Goal: Information Seeking & Learning: Learn about a topic

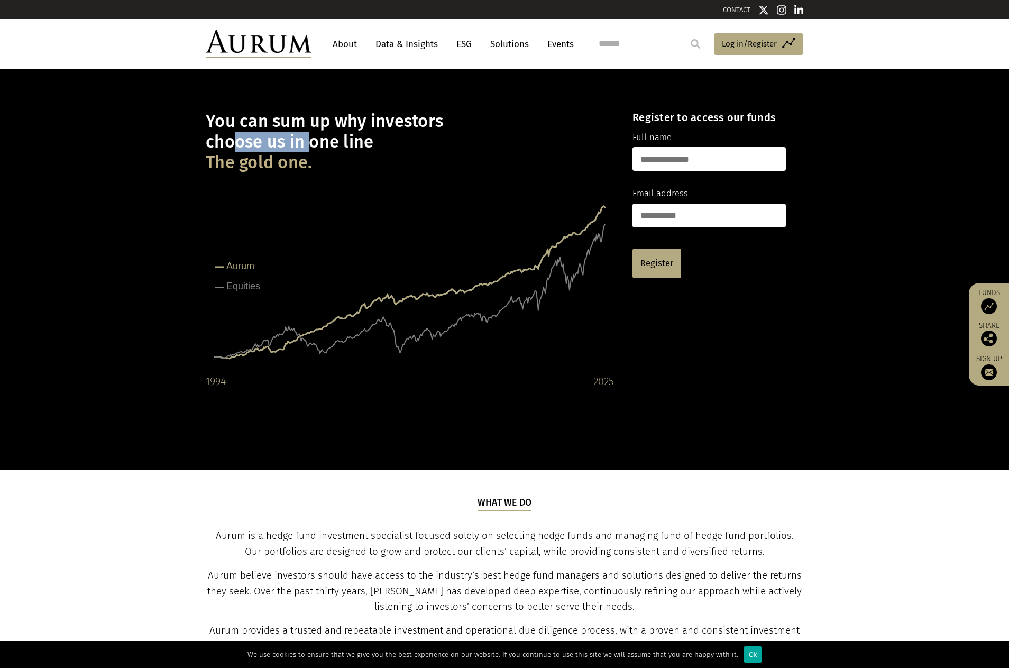
drag, startPoint x: 226, startPoint y: 140, endPoint x: 330, endPoint y: 141, distance: 104.7
click at [323, 141] on h1 "You can sum up why investors choose us in one line The gold one." at bounding box center [410, 142] width 408 height 62
click at [366, 146] on h1 "You can sum up why investors choose us in one line The gold one." at bounding box center [410, 142] width 408 height 62
click at [483, 284] on icon at bounding box center [410, 282] width 390 height 152
click at [233, 282] on tspan "Equities" at bounding box center [243, 286] width 34 height 11
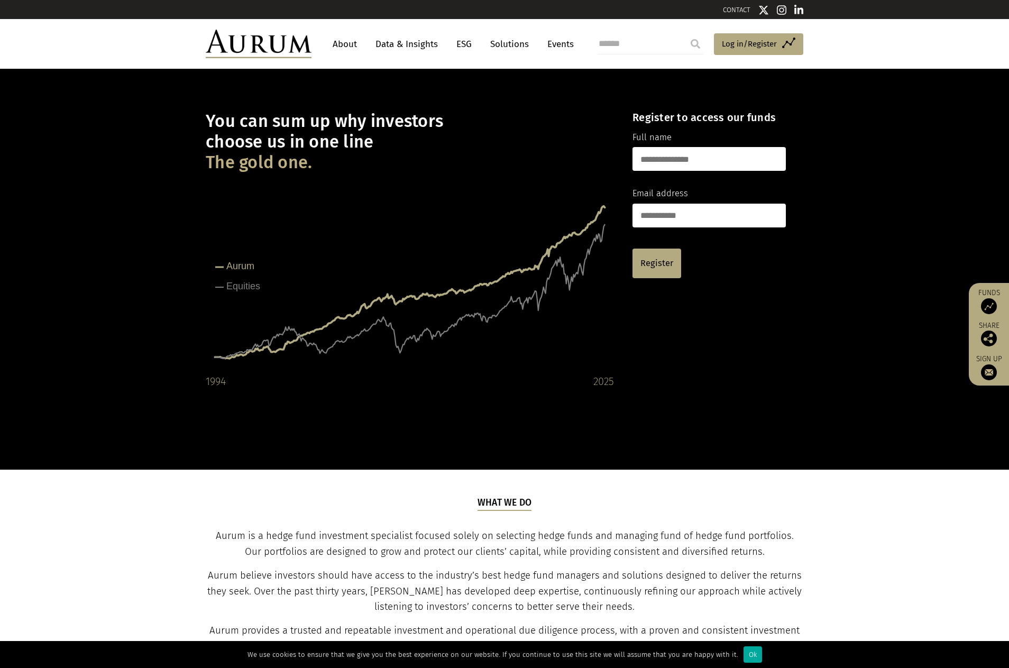
drag, startPoint x: 237, startPoint y: 260, endPoint x: 238, endPoint y: 265, distance: 5.5
click at [237, 261] on tspan "Aurum" at bounding box center [240, 266] width 28 height 11
click at [270, 380] on rect at bounding box center [410, 283] width 408 height 211
click at [444, 356] on rect at bounding box center [410, 283] width 408 height 211
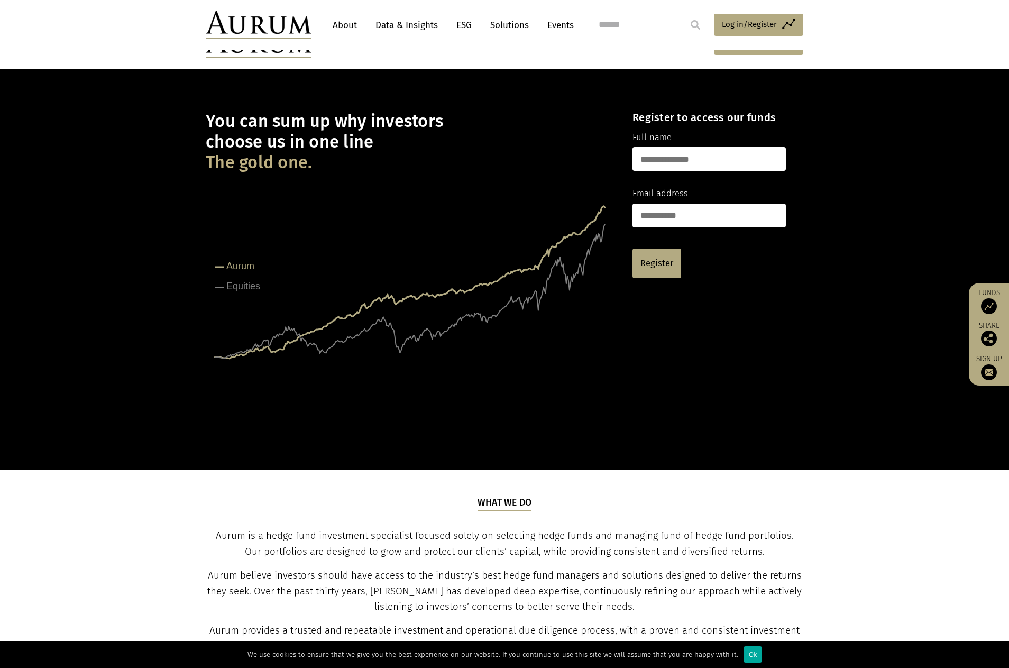
scroll to position [264, 0]
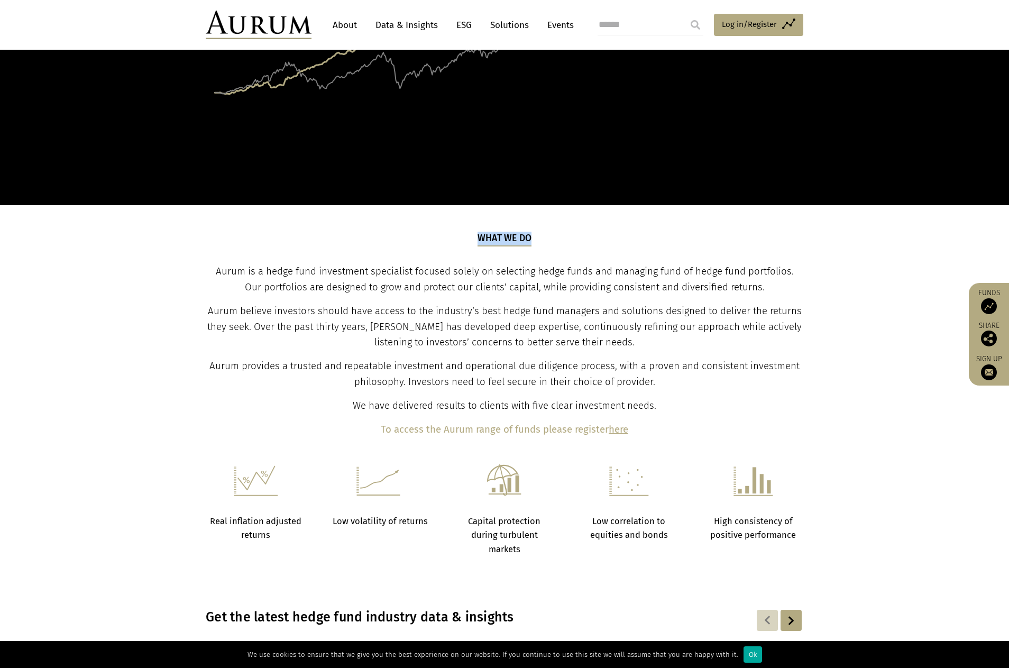
drag, startPoint x: 469, startPoint y: 235, endPoint x: 531, endPoint y: 243, distance: 61.8
click at [531, 243] on div "What we do Aurum is a hedge fund investment specialist focused solely on select…" at bounding box center [504, 335] width 595 height 206
click at [518, 243] on h5 "What we do" at bounding box center [504, 239] width 54 height 15
click at [547, 318] on p "Aurum believe investors should have access to the industry’s best hedge fund ma…" at bounding box center [504, 327] width 595 height 48
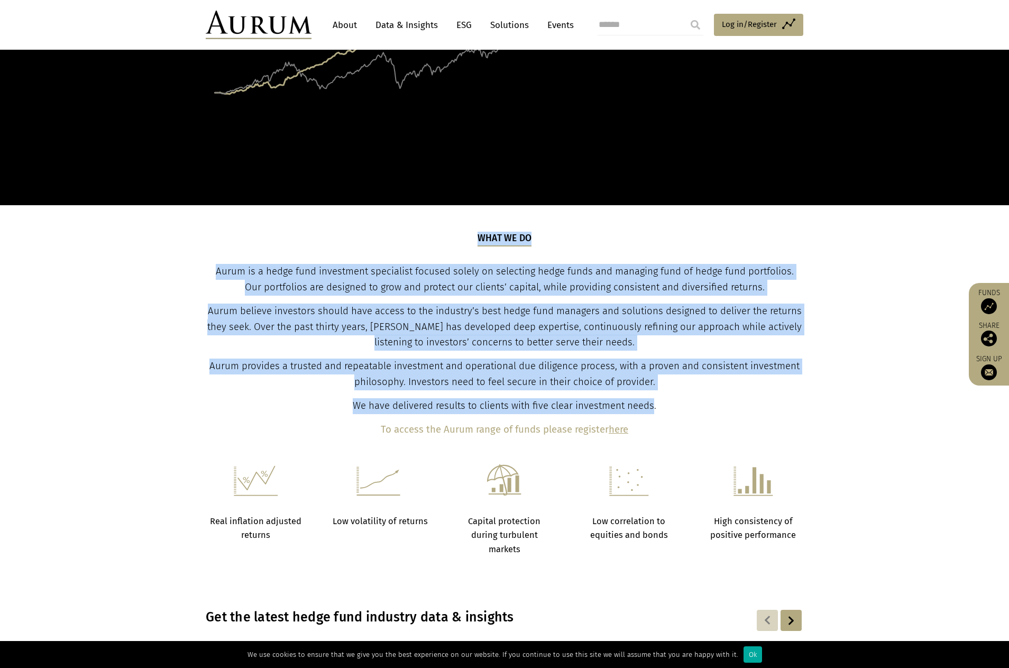
drag, startPoint x: 655, startPoint y: 405, endPoint x: 163, endPoint y: 262, distance: 512.0
click at [163, 262] on section "What we do Aurum is a hedge fund investment specialist focused solely on select…" at bounding box center [504, 334] width 1009 height 259
click at [216, 272] on span "Aurum is a hedge fund investment specialist focused solely on selecting hedge f…" at bounding box center [505, 278] width 578 height 27
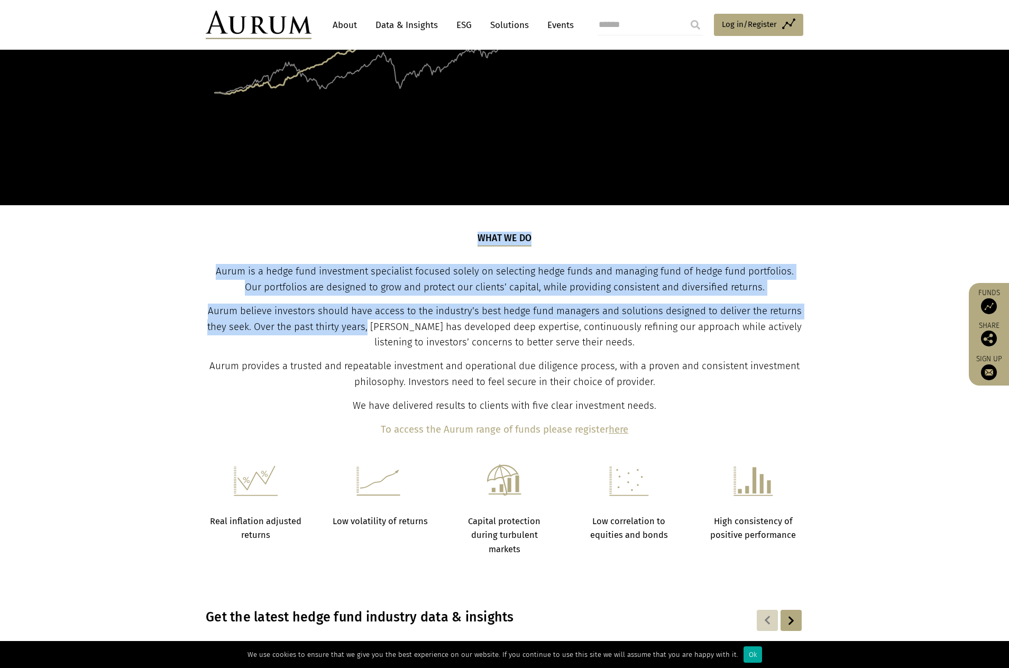
drag, startPoint x: 206, startPoint y: 270, endPoint x: 371, endPoint y: 329, distance: 175.8
click at [371, 329] on div "What we do Aurum is a hedge fund investment specialist focused solely on select…" at bounding box center [504, 335] width 619 height 206
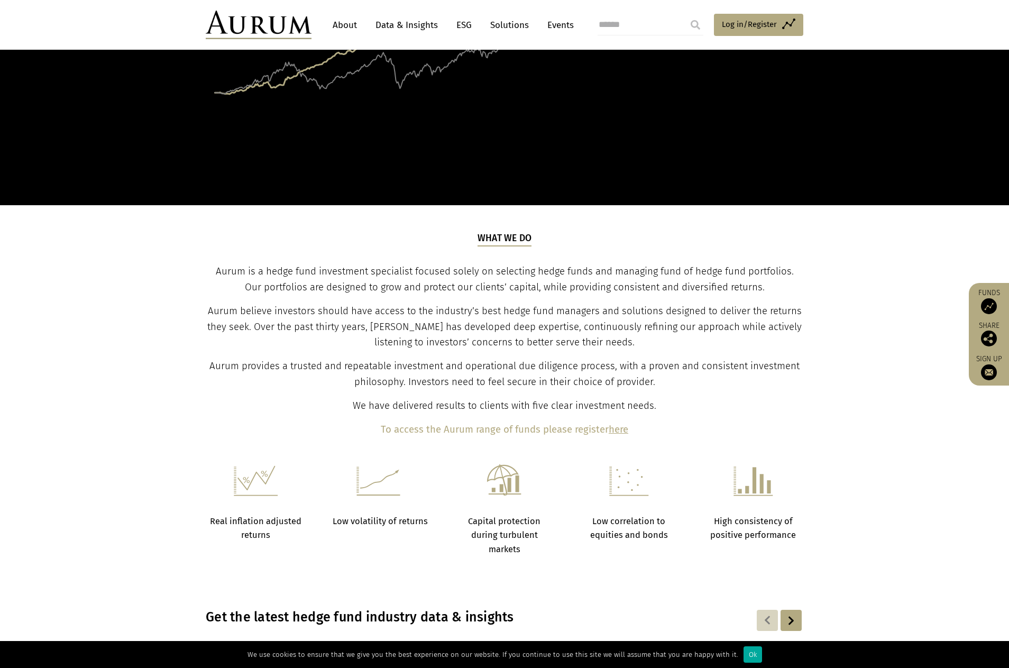
click at [372, 329] on span "Aurum believe investors should have access to the industry’s best hedge fund ma…" at bounding box center [504, 326] width 594 height 43
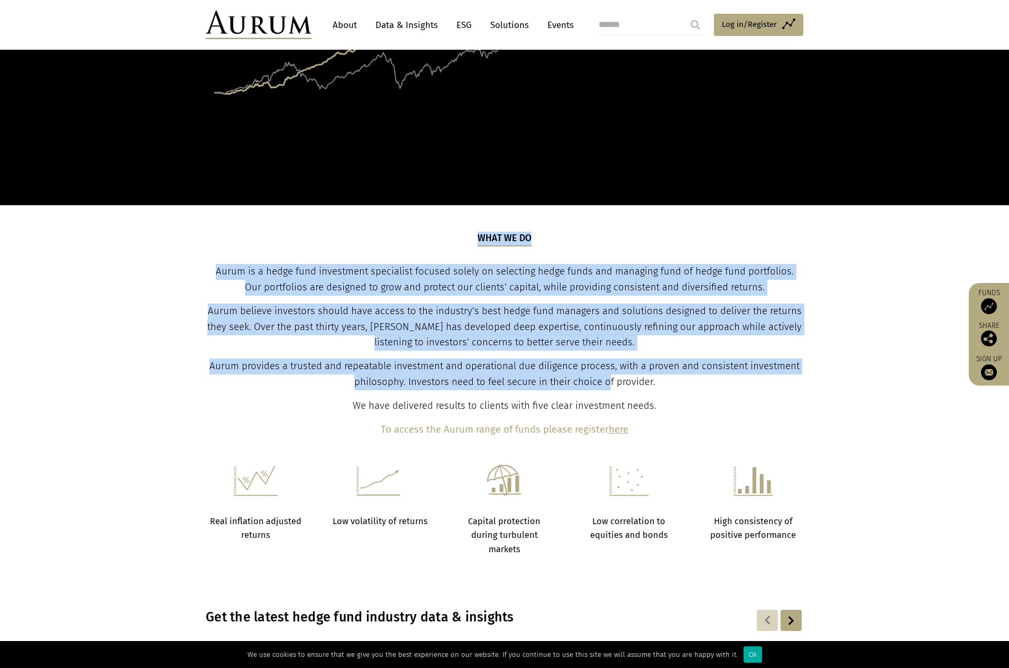
drag, startPoint x: 206, startPoint y: 270, endPoint x: 611, endPoint y: 389, distance: 422.6
click at [611, 389] on div "What we do Aurum is a hedge fund investment specialist focused solely on select…" at bounding box center [504, 335] width 619 height 206
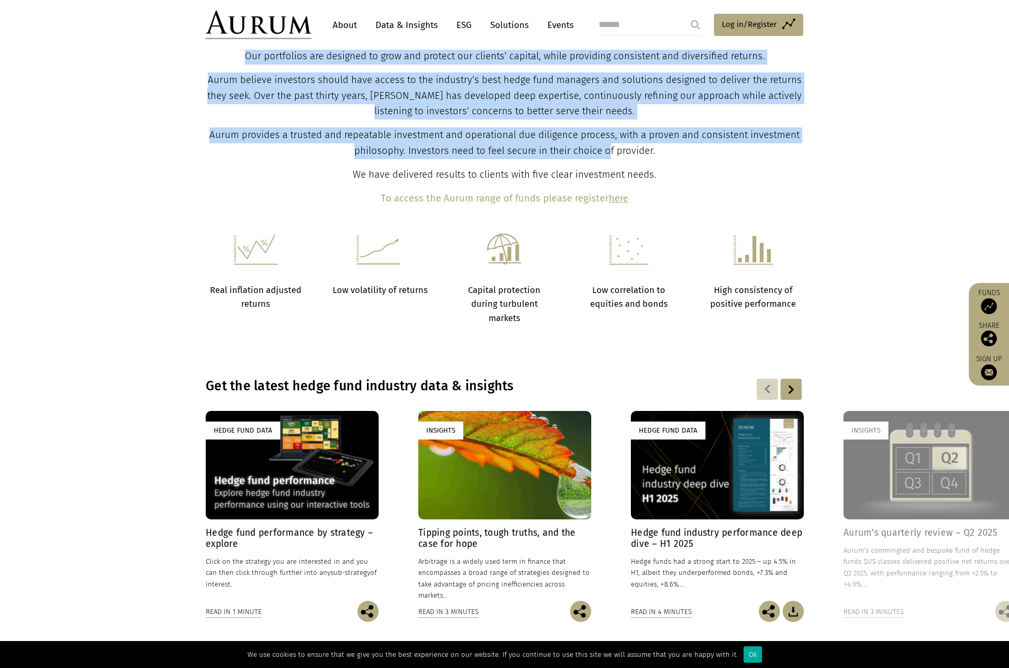
scroll to position [337, 0]
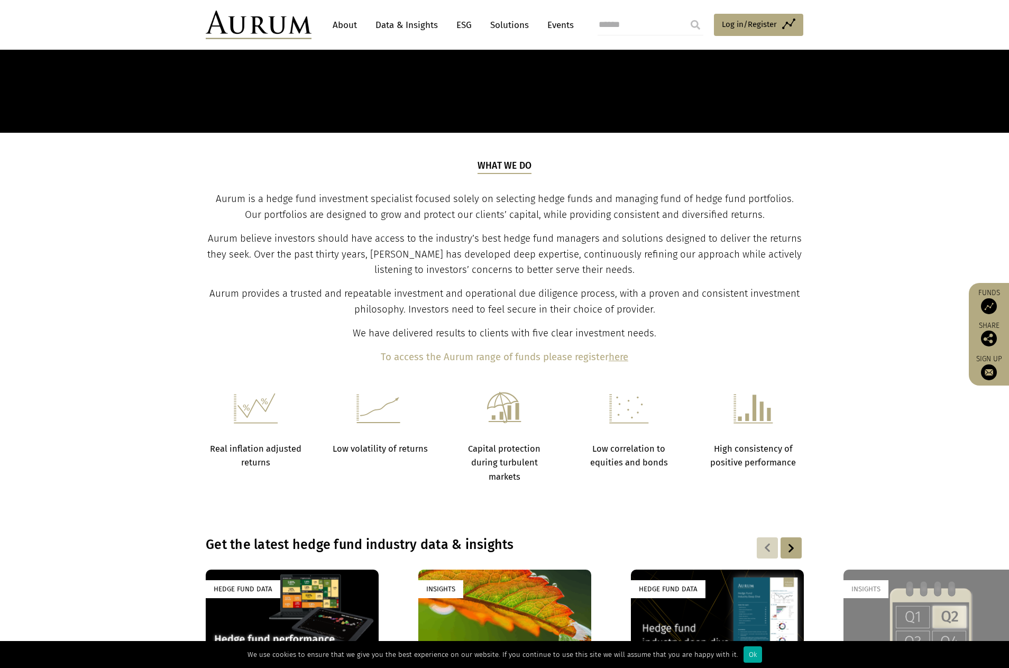
click at [655, 332] on span "We have delivered results to clients with five clear investment needs." at bounding box center [504, 333] width 303 height 12
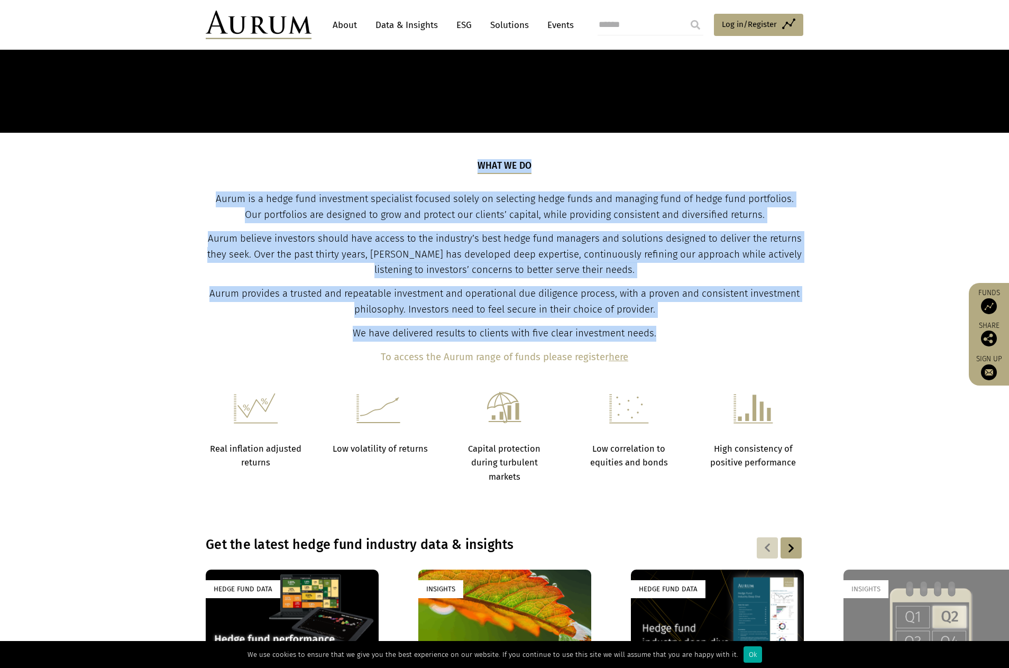
drag, startPoint x: 660, startPoint y: 337, endPoint x: 375, endPoint y: 161, distance: 335.3
click at [375, 161] on div "What we do Aurum is a hedge fund investment specialist focused solely on select…" at bounding box center [504, 262] width 595 height 206
click at [579, 222] on p "Aurum is a hedge fund investment specialist focused solely on selecting hedge f…" at bounding box center [504, 207] width 595 height 32
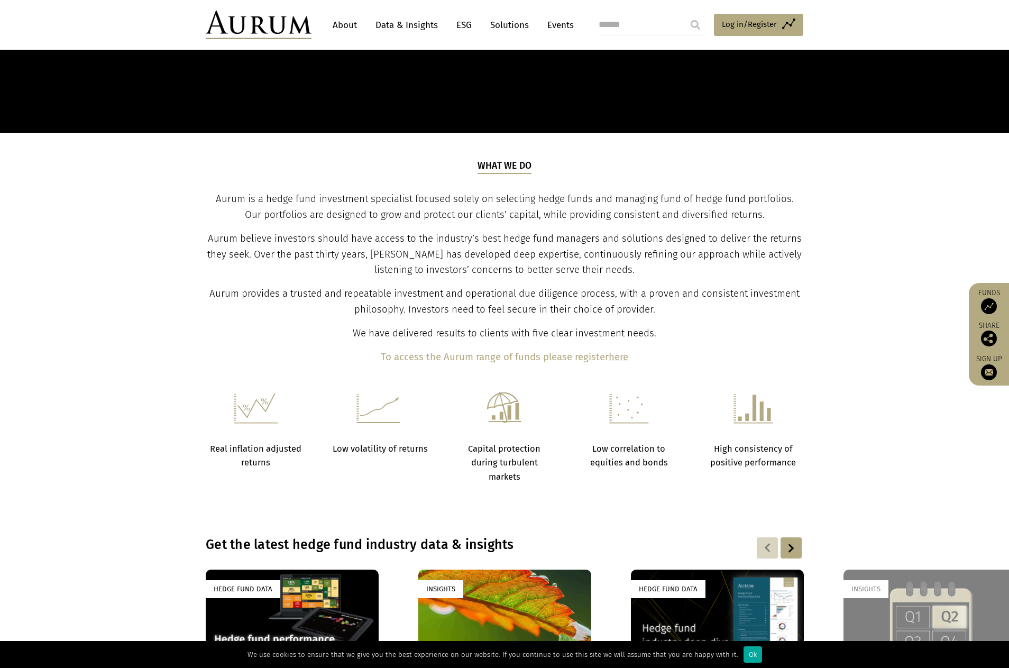
click at [121, 21] on header "About Data & Insights ESG Solutions Events Access Funds Log in/Register Sign ou…" at bounding box center [504, 25] width 1009 height 50
click at [672, 326] on p "We have delivered results to clients with five clear investment needs." at bounding box center [504, 334] width 595 height 16
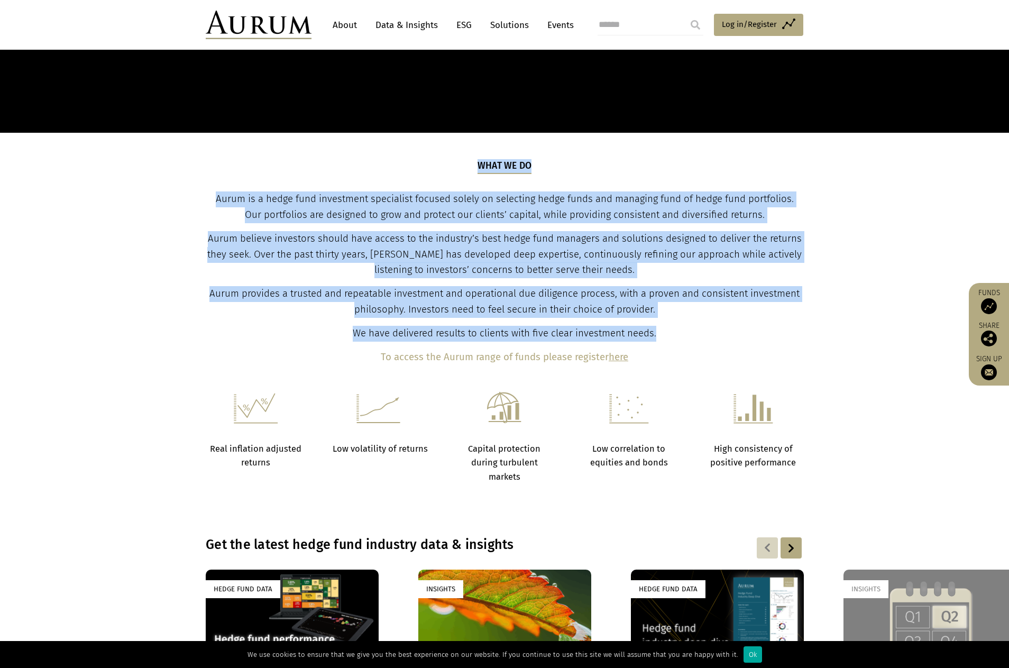
drag, startPoint x: 661, startPoint y: 336, endPoint x: 191, endPoint y: 189, distance: 491.8
click at [191, 189] on section "What we do Aurum is a hedge fund investment specialist focused solely on select…" at bounding box center [504, 262] width 1009 height 259
drag, startPoint x: 302, startPoint y: 208, endPoint x: 403, endPoint y: 234, distance: 103.7
click at [302, 208] on p "Aurum is a hedge fund investment specialist focused solely on selecting hedge f…" at bounding box center [504, 207] width 595 height 32
click at [688, 260] on p "Aurum believe investors should have access to the industry’s best hedge fund ma…" at bounding box center [504, 255] width 595 height 48
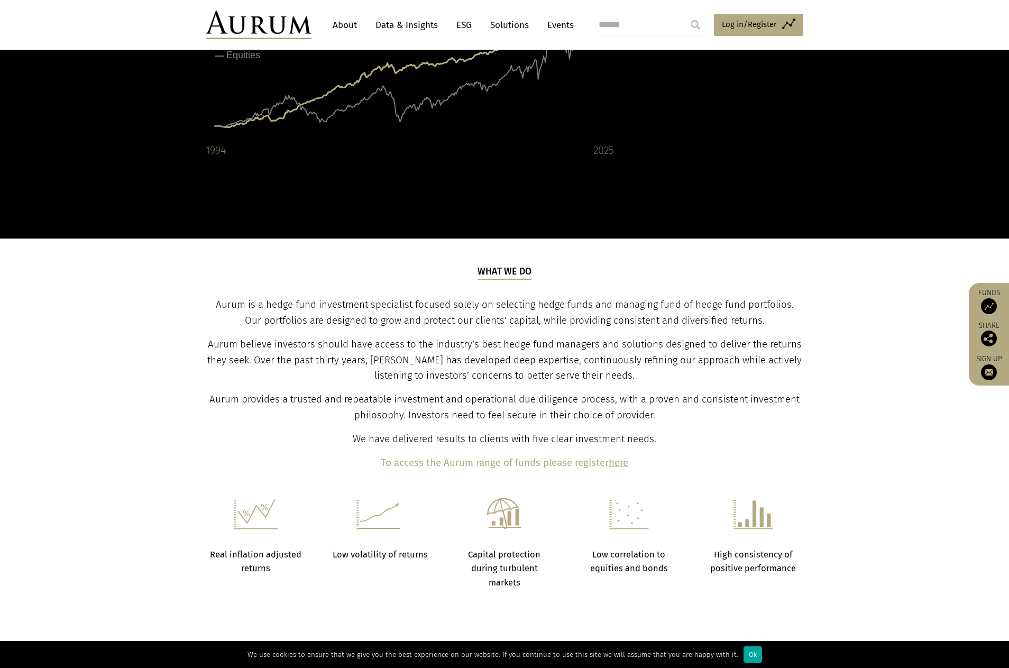
scroll to position [0, 0]
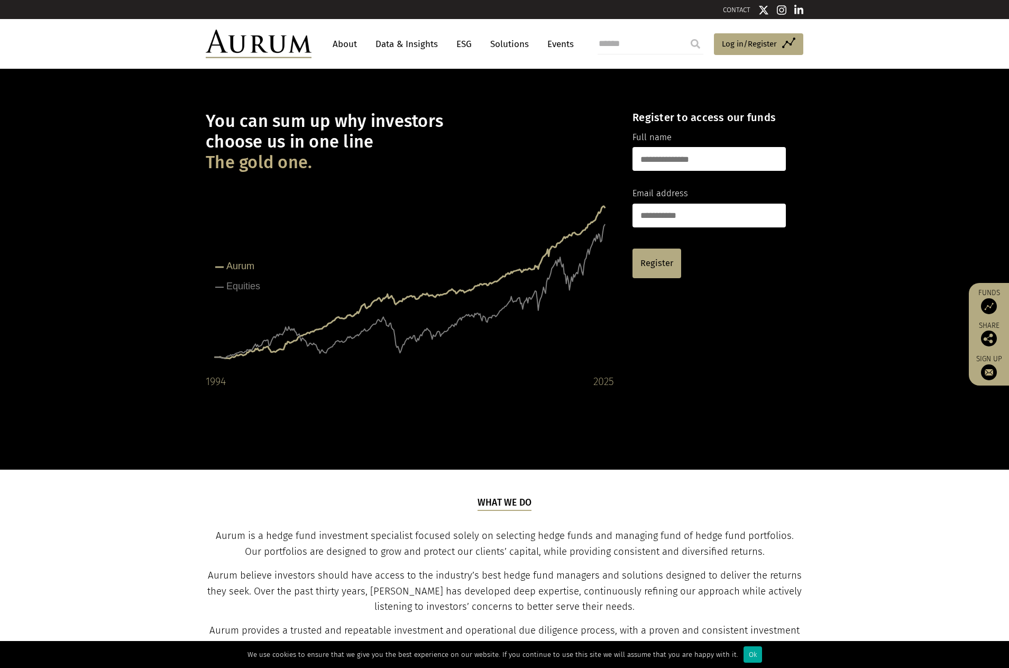
click at [513, 43] on link "Solutions" at bounding box center [509, 44] width 49 height 20
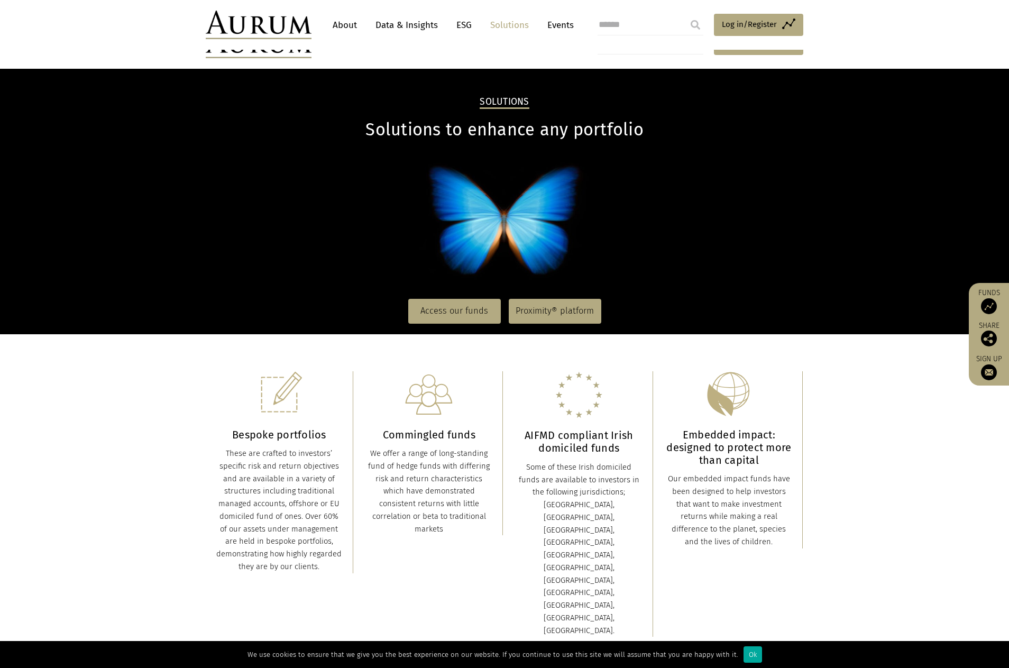
scroll to position [159, 0]
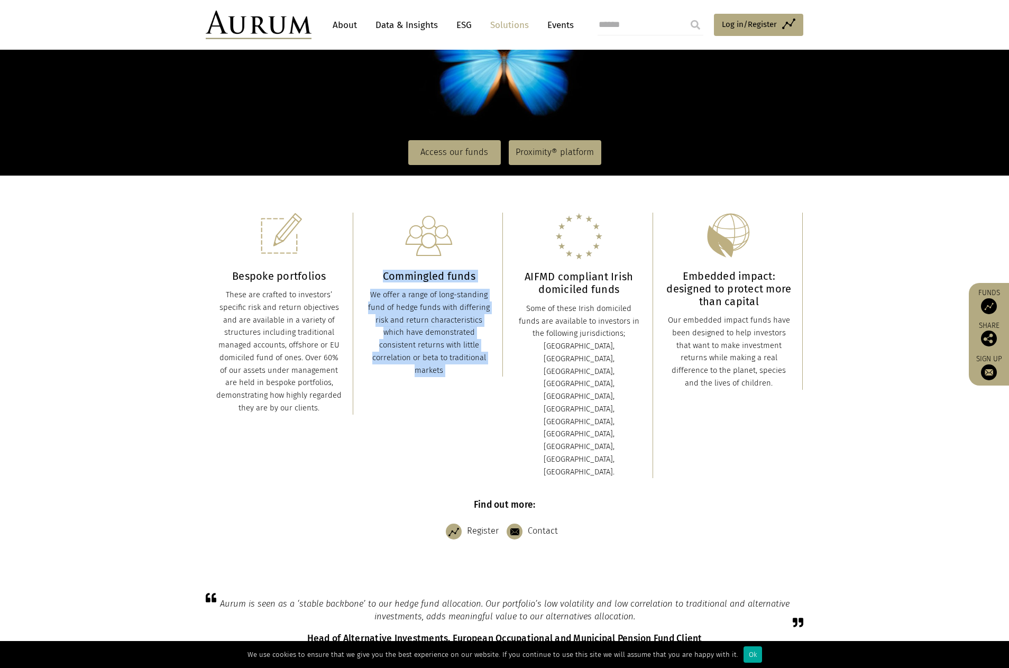
drag, startPoint x: 382, startPoint y: 275, endPoint x: 457, endPoint y: 388, distance: 135.3
click at [457, 388] on div "Bespoke portfolios These are crafted to investors’ specific risk and return obj…" at bounding box center [504, 345] width 597 height 287
drag, startPoint x: 469, startPoint y: 388, endPoint x: 454, endPoint y: 382, distance: 16.2
click at [468, 388] on div "Bespoke portfolios These are crafted to investors’ specific risk and return obj…" at bounding box center [504, 345] width 597 height 287
click at [440, 375] on div "We offer a range of long-standing fund of hedge funds with differing risk and r…" at bounding box center [429, 333] width 126 height 88
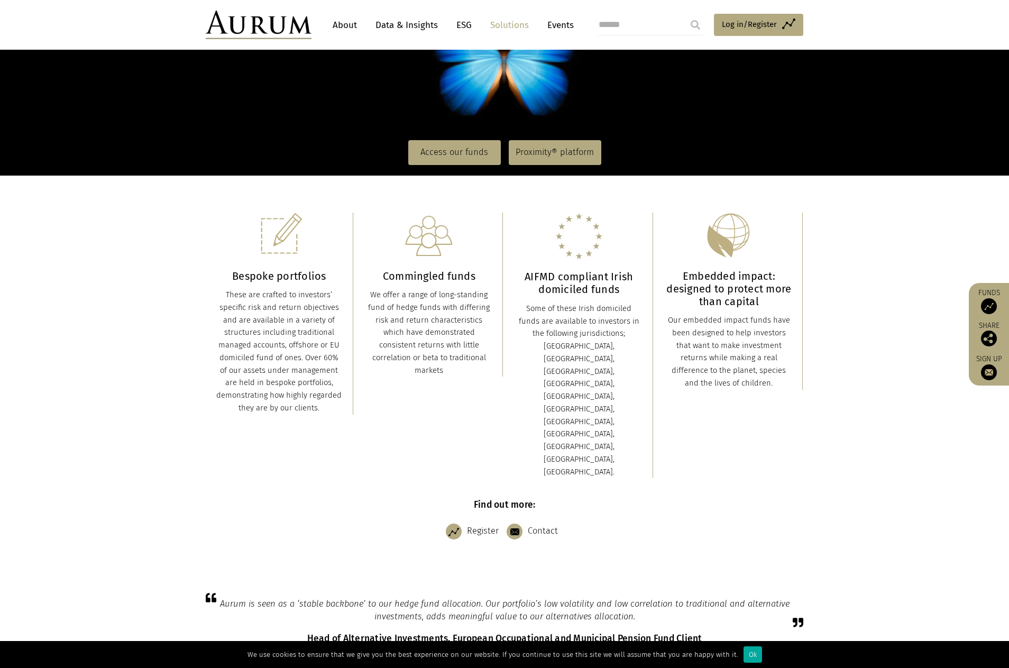
drag, startPoint x: 445, startPoint y: 373, endPoint x: 342, endPoint y: 292, distance: 131.0
click at [342, 292] on div "Bespoke portfolios These are crafted to investors’ specific risk and return obj…" at bounding box center [504, 345] width 597 height 287
click at [364, 294] on div "Commingled funds We offer a range of long-standing fund of hedge funds with dif…" at bounding box center [430, 295] width 148 height 164
drag, startPoint x: 367, startPoint y: 292, endPoint x: 450, endPoint y: 357, distance: 105.8
click at [450, 357] on div "We offer a range of long-standing fund of hedge funds with differing risk and r…" at bounding box center [429, 333] width 126 height 88
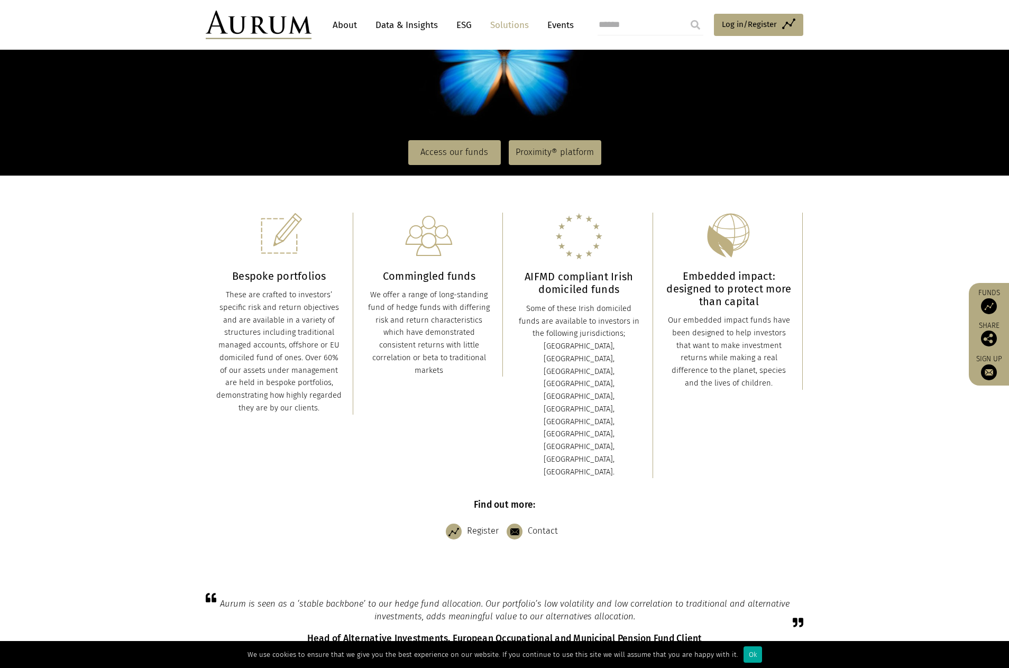
click at [457, 368] on div "We offer a range of long-standing fund of hedge funds with differing risk and r…" at bounding box center [429, 333] width 126 height 88
drag, startPoint x: 313, startPoint y: 411, endPoint x: 238, endPoint y: 286, distance: 145.8
click at [238, 286] on div "Bespoke portfolios These are crafted to investors’ specific risk and return obj…" at bounding box center [279, 314] width 126 height 202
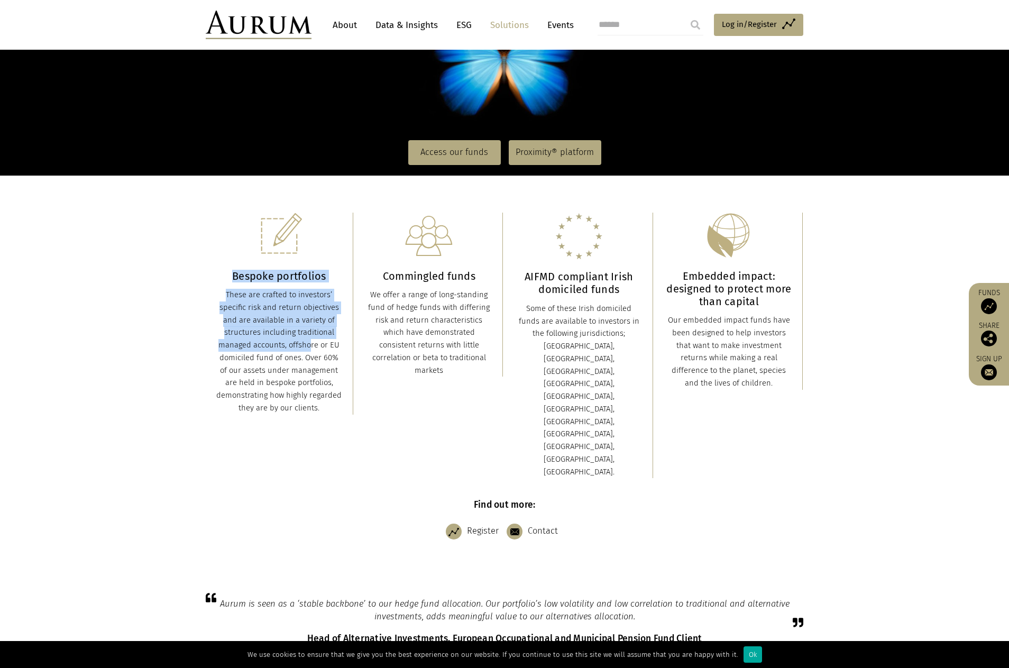
drag, startPoint x: 227, startPoint y: 278, endPoint x: 286, endPoint y: 339, distance: 84.9
click at [286, 339] on div "Bespoke portfolios These are crafted to investors’ specific risk and return obj…" at bounding box center [279, 314] width 126 height 202
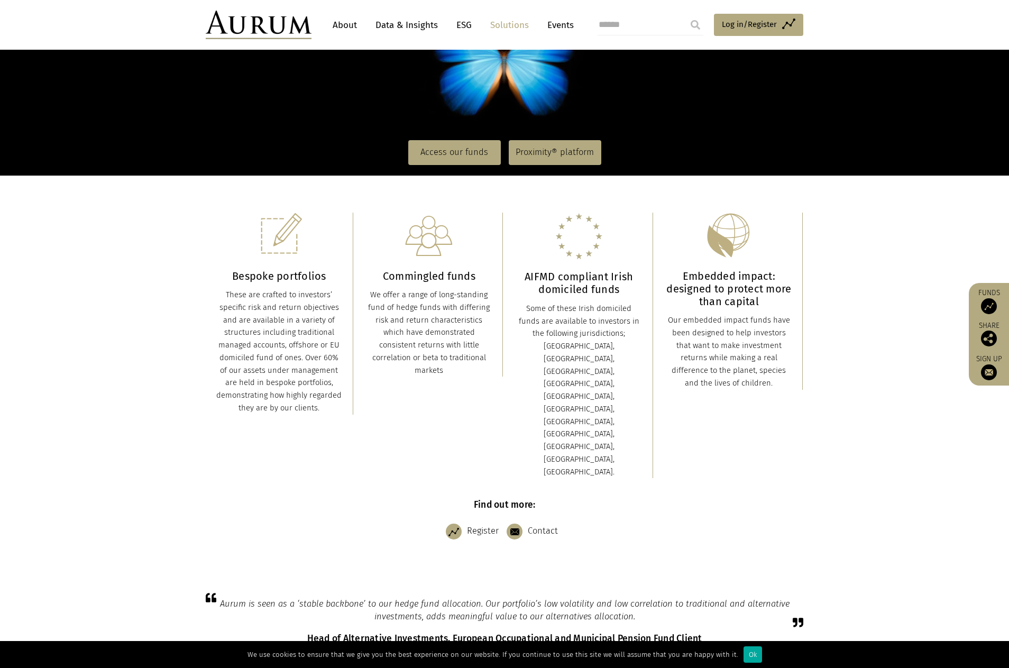
click at [346, 390] on div "Bespoke portfolios These are crafted to investors’ specific risk and return obj…" at bounding box center [280, 314] width 148 height 202
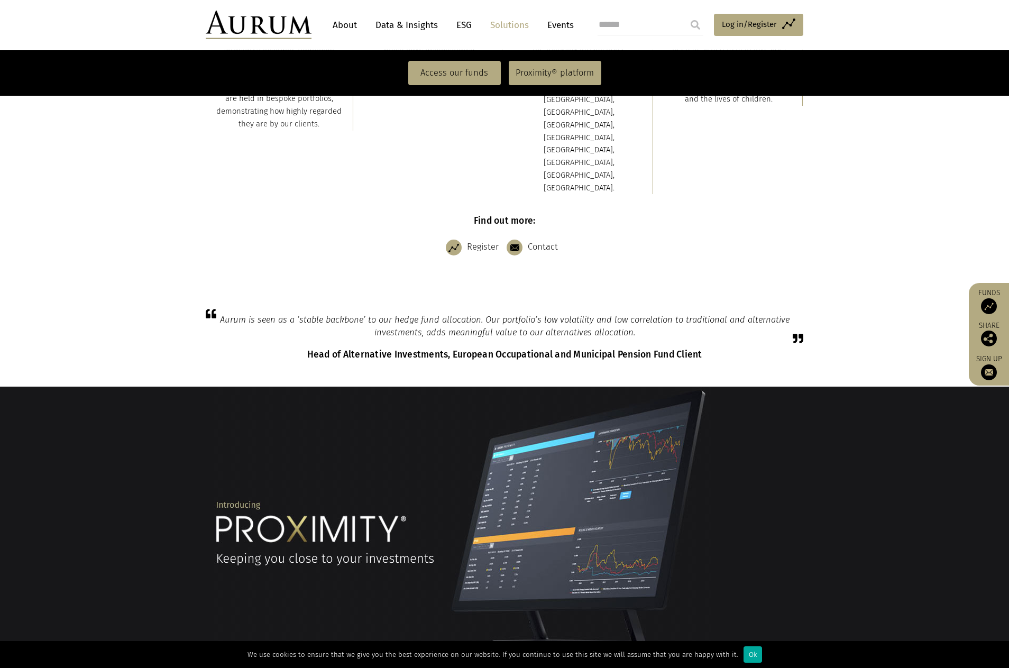
scroll to position [284, 0]
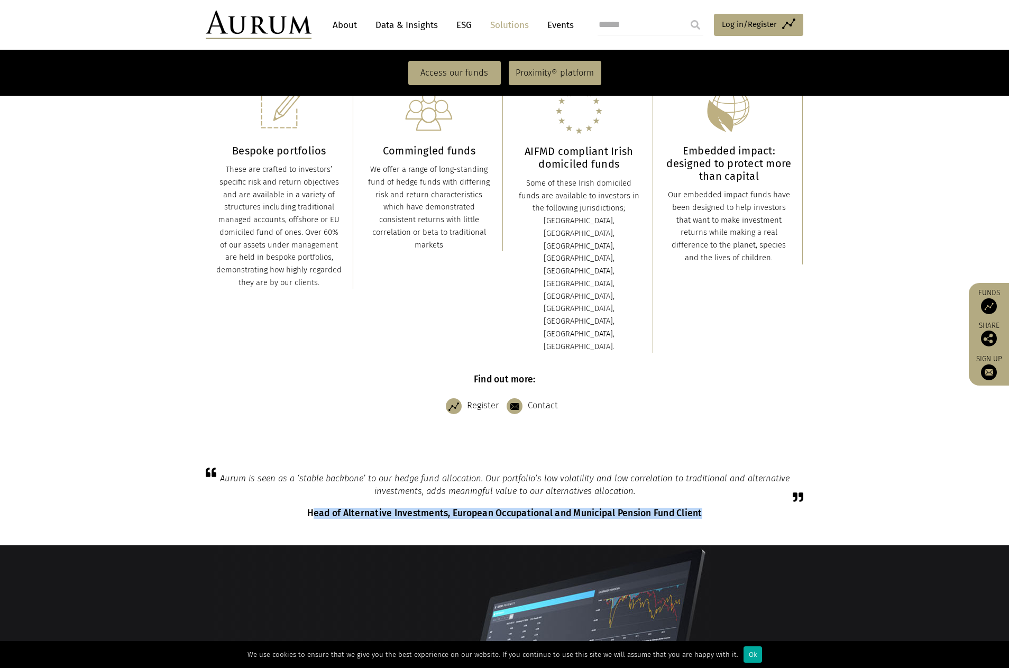
drag, startPoint x: 310, startPoint y: 445, endPoint x: 711, endPoint y: 446, distance: 400.2
click at [708, 508] on h6 "Head of Alternative Investments, European Occupational and Municipal Pension Fu…" at bounding box center [504, 513] width 597 height 11
click at [719, 508] on h6 "Head of Alternative Investments, European Occupational and Municipal Pension Fu…" at bounding box center [504, 513] width 597 height 11
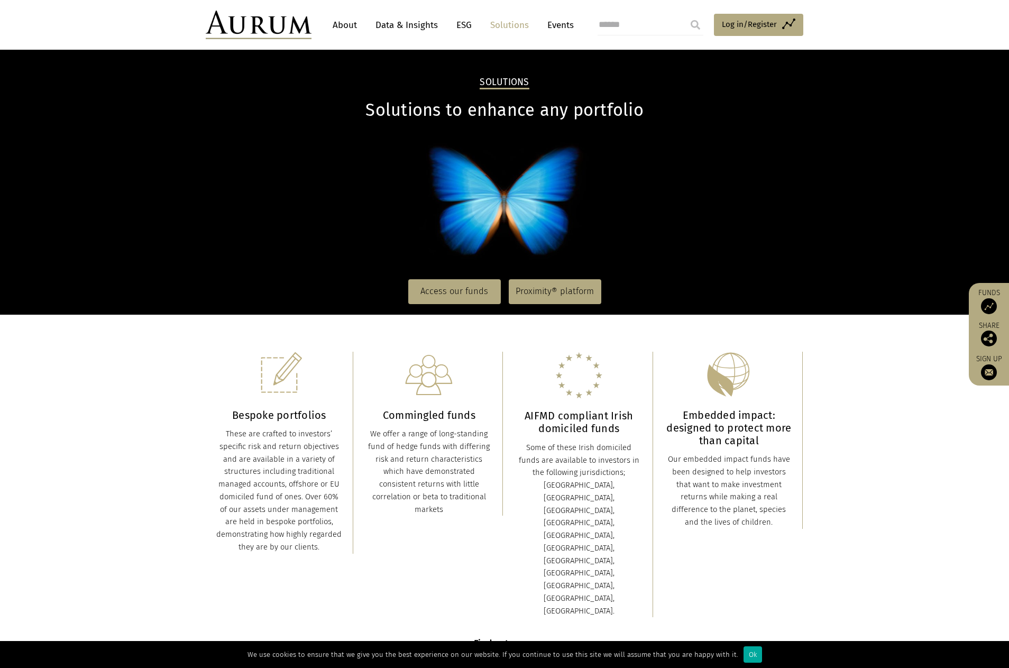
scroll to position [0, 0]
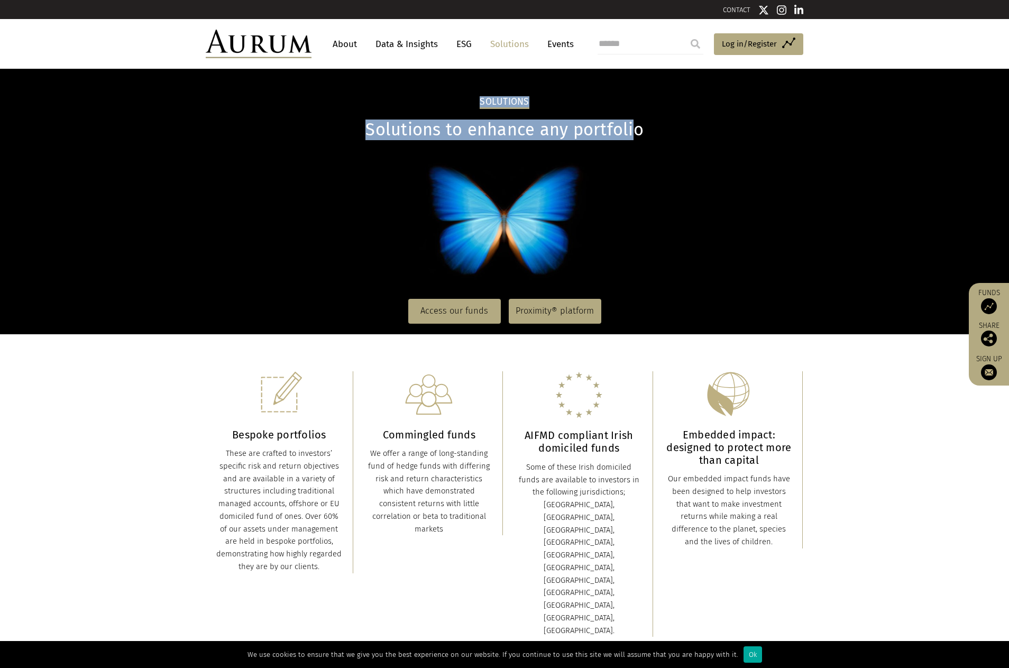
drag, startPoint x: 634, startPoint y: 131, endPoint x: 456, endPoint y: 100, distance: 180.9
click at [456, 100] on div "Solutions Solutions to enhance any portfolio Access our funds Proximity® platfo…" at bounding box center [504, 214] width 619 height 238
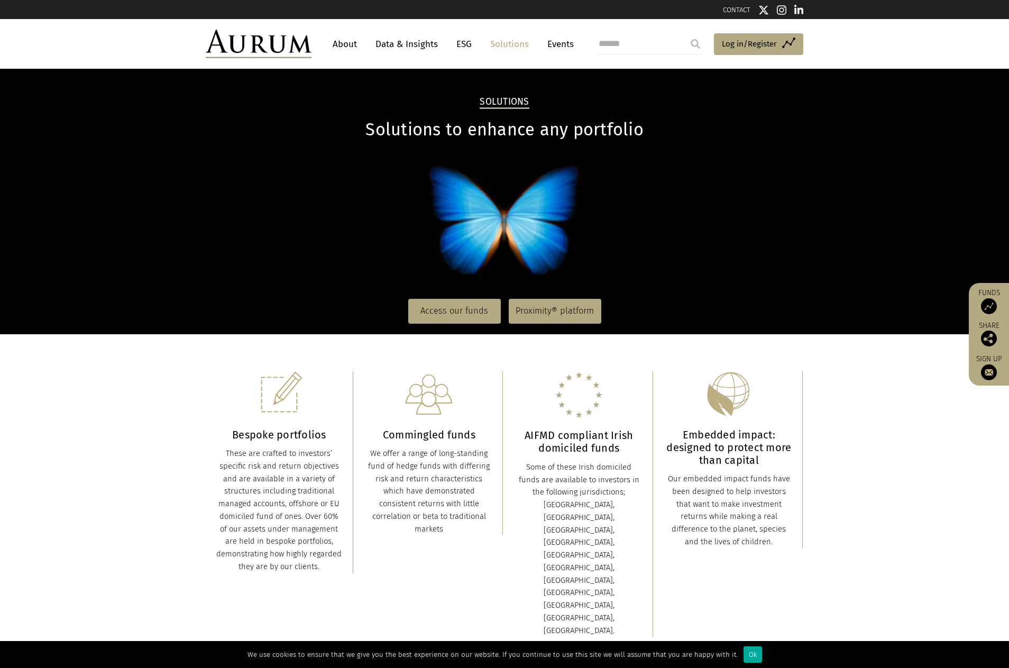
click at [460, 148] on div "Solutions Solutions to enhance any portfolio Access our funds Proximity® platfo…" at bounding box center [504, 214] width 619 height 238
click at [453, 307] on link "Access our funds" at bounding box center [454, 311] width 93 height 24
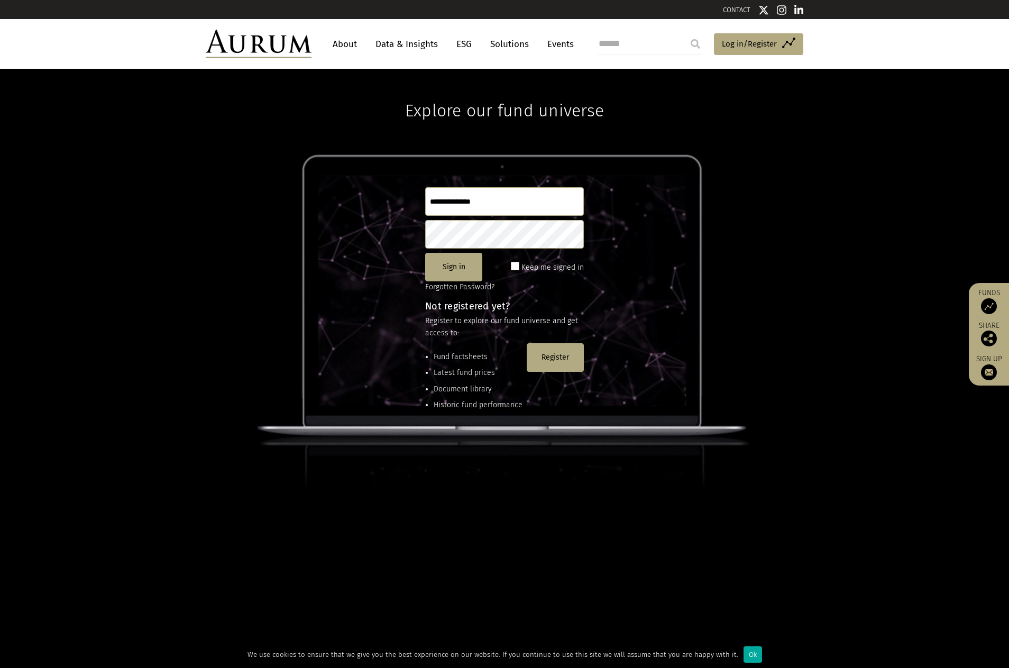
click at [518, 156] on div "Explore our fund universe Sign in Keep me signed in Forgotten Password? Not reg…" at bounding box center [504, 368] width 1009 height 599
click at [347, 43] on link "About" at bounding box center [344, 44] width 35 height 20
click at [390, 43] on link "Data & Insights" at bounding box center [406, 44] width 73 height 20
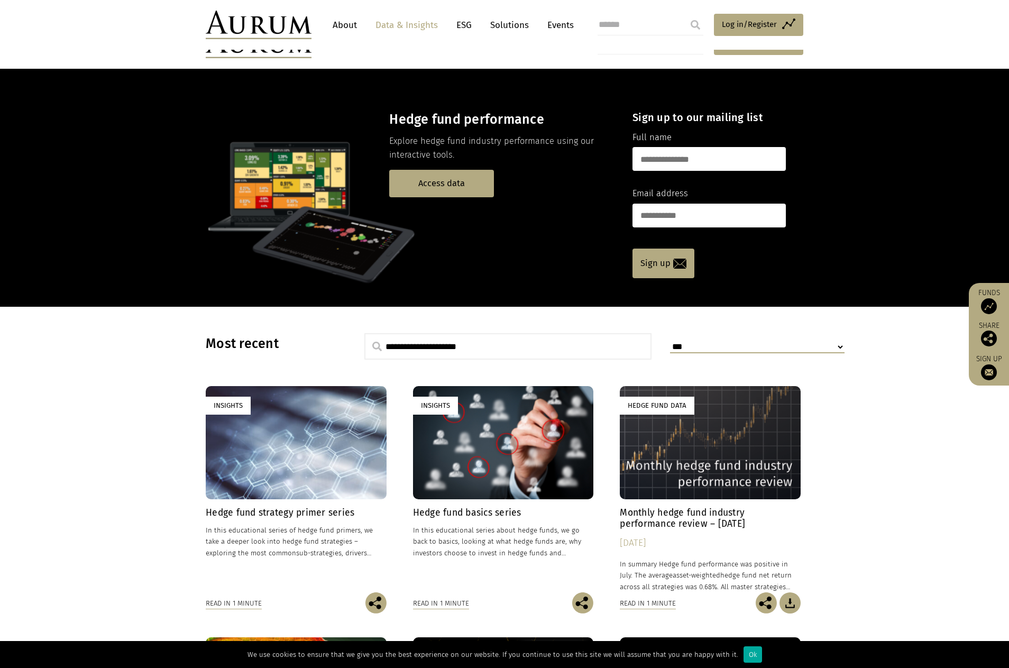
scroll to position [106, 0]
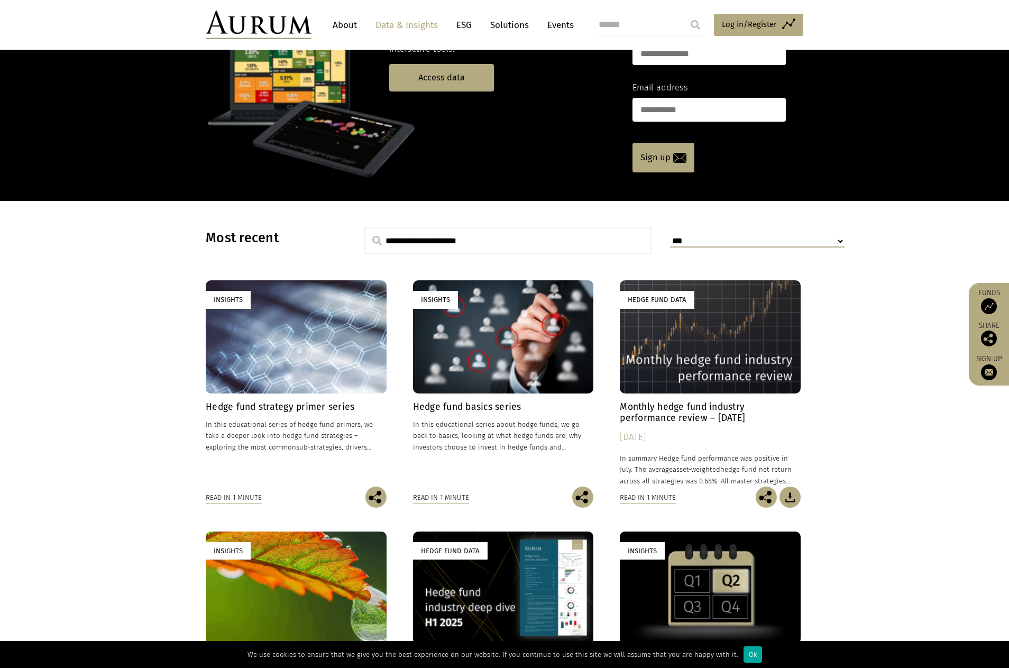
click at [241, 27] on img at bounding box center [259, 25] width 106 height 29
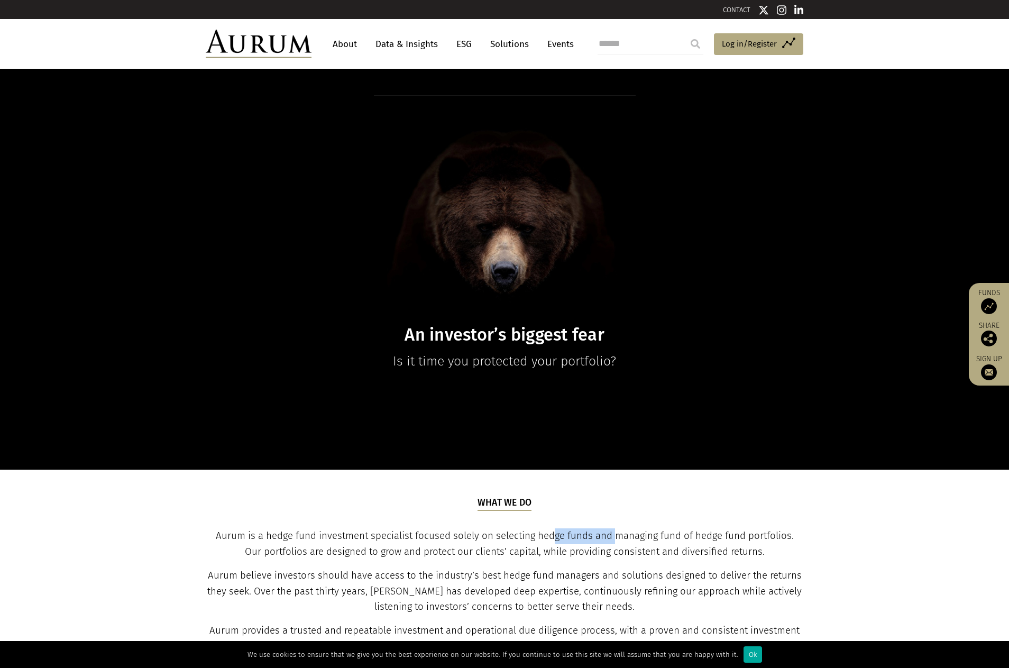
drag, startPoint x: 543, startPoint y: 537, endPoint x: 631, endPoint y: 537, distance: 87.8
click at [631, 537] on span "Aurum is a hedge fund investment specialist focused solely on selecting hedge f…" at bounding box center [505, 543] width 578 height 27
drag, startPoint x: 679, startPoint y: 537, endPoint x: 766, endPoint y: 540, distance: 86.8
click at [765, 539] on span "Aurum is a hedge fund investment specialist focused solely on selecting hedge f…" at bounding box center [505, 543] width 578 height 27
click at [762, 555] on p "Aurum is a hedge fund investment specialist focused solely on selecting hedge f…" at bounding box center [504, 544] width 595 height 32
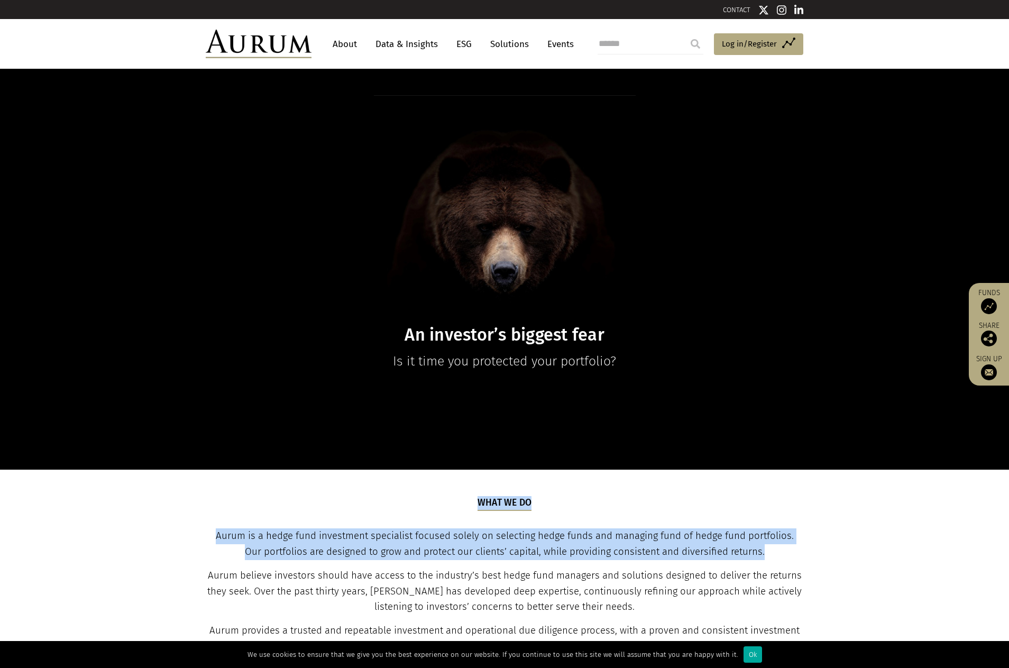
drag, startPoint x: 756, startPoint y: 549, endPoint x: 213, endPoint y: 543, distance: 542.5
click at [185, 537] on section "What we do Aurum is a hedge fund investment specialist focused solely on select…" at bounding box center [504, 598] width 1009 height 259
click at [309, 557] on span "Aurum is a hedge fund investment specialist focused solely on selecting hedge f…" at bounding box center [505, 543] width 578 height 27
click at [475, 556] on span "Aurum is a hedge fund investment specialist focused solely on selecting hedge f…" at bounding box center [505, 543] width 578 height 27
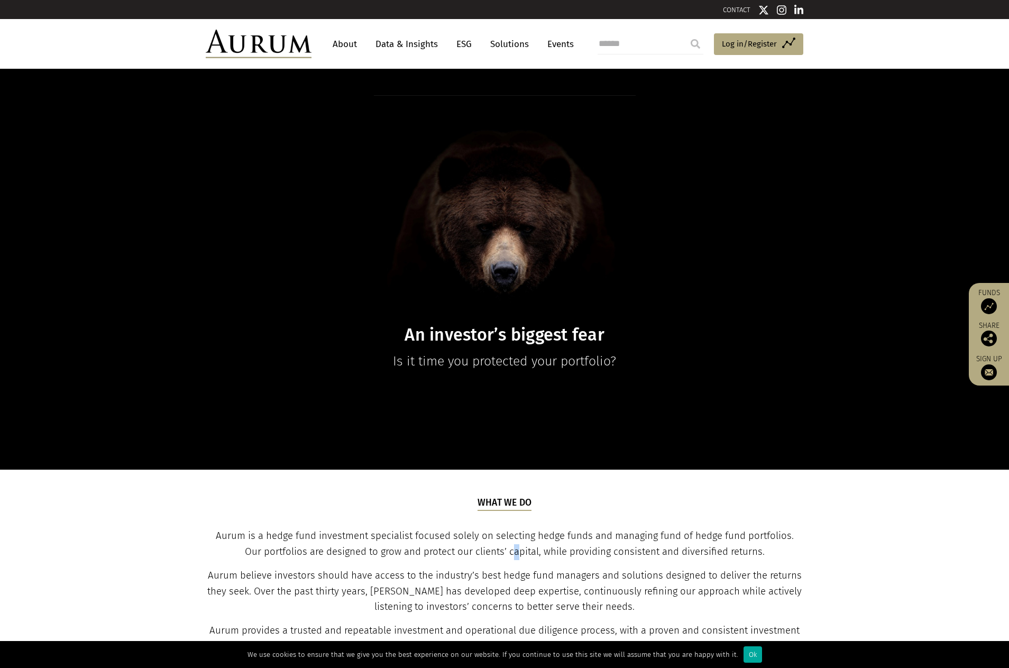
click at [509, 555] on span "Aurum is a hedge fund investment specialist focused solely on selecting hedge f…" at bounding box center [505, 543] width 578 height 27
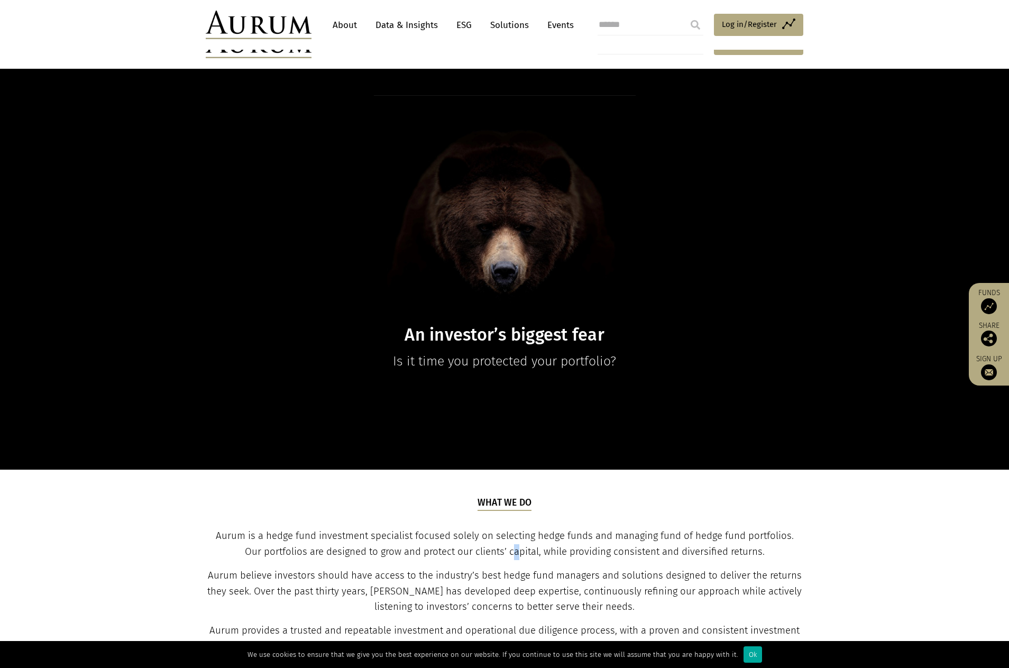
scroll to position [106, 0]
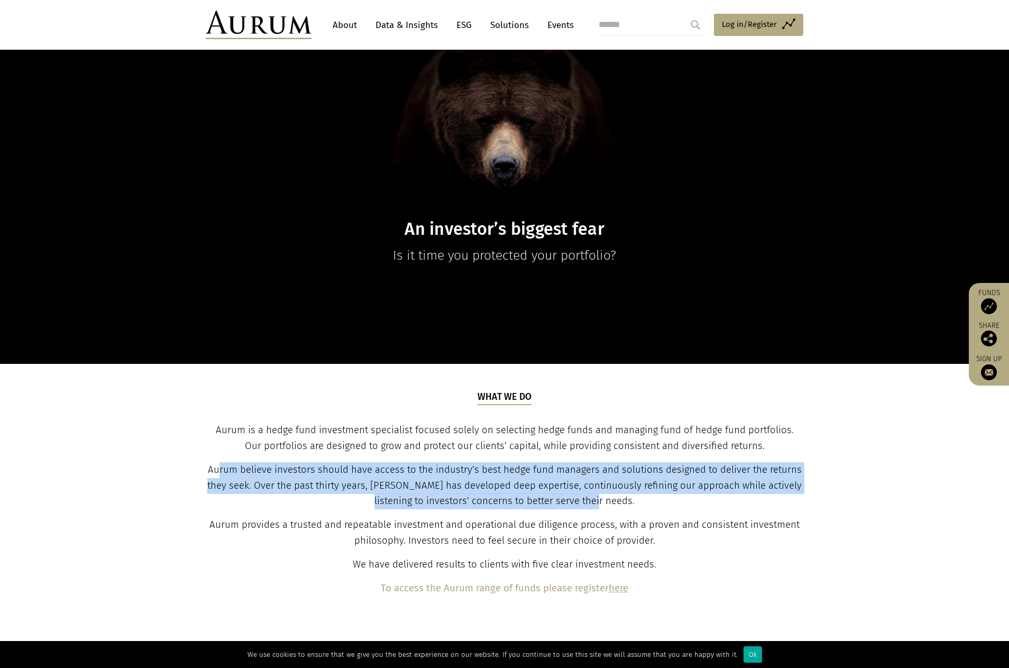
drag, startPoint x: 295, startPoint y: 465, endPoint x: 625, endPoint y: 502, distance: 332.5
click at [625, 502] on p "Aurum believe investors should have access to the industry’s best hedge fund ma…" at bounding box center [504, 486] width 595 height 48
click at [626, 505] on p "Aurum believe investors should have access to the industry’s best hedge fund ma…" at bounding box center [504, 486] width 595 height 48
drag, startPoint x: 620, startPoint y: 505, endPoint x: 247, endPoint y: 475, distance: 374.0
click at [250, 476] on p "Aurum believe investors should have access to the industry’s best hedge fund ma…" at bounding box center [504, 486] width 595 height 48
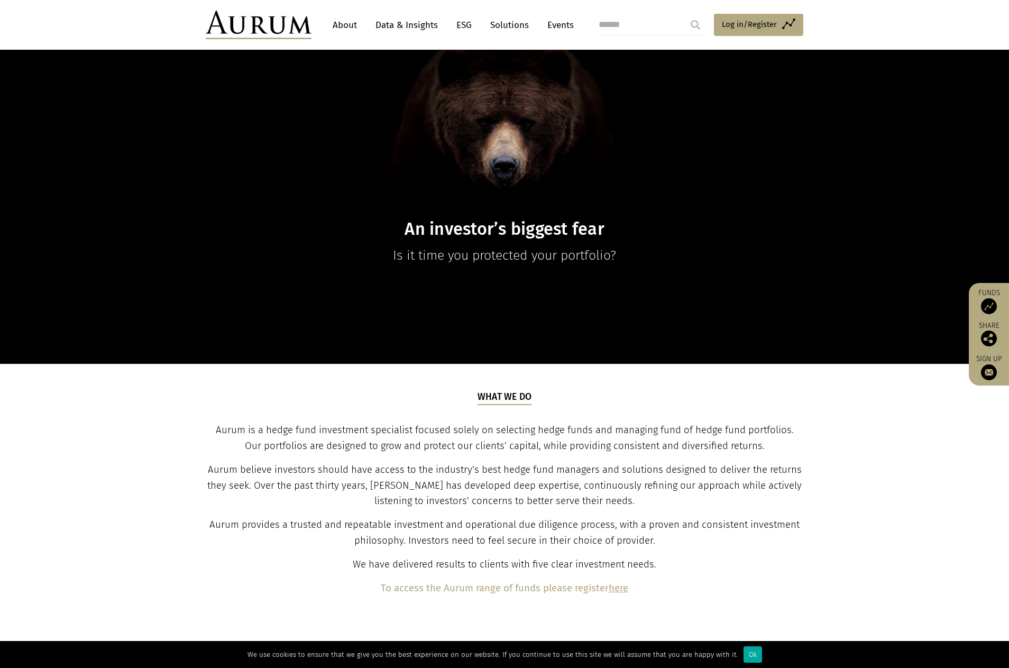
click at [234, 472] on span "Aurum believe investors should have access to the industry’s best hedge fund ma…" at bounding box center [504, 485] width 594 height 43
click at [895, 30] on header "About Data & Insights ESG Solutions Events Access Funds Log in/Register Sign ou…" at bounding box center [504, 25] width 1009 height 50
click at [735, 429] on span "Aurum is a hedge fund investment specialist focused solely on selecting hedge f…" at bounding box center [505, 437] width 578 height 27
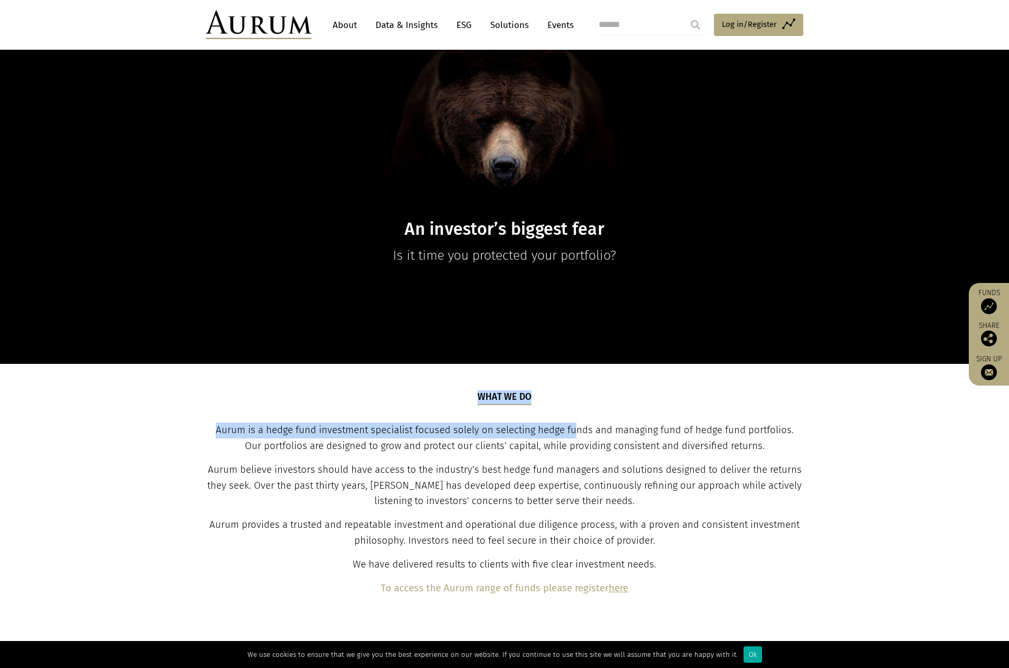
drag, startPoint x: 451, startPoint y: 392, endPoint x: 579, endPoint y: 437, distance: 135.9
click at [567, 431] on div "What we do Aurum is a hedge fund investment specialist focused solely on select…" at bounding box center [504, 493] width 595 height 206
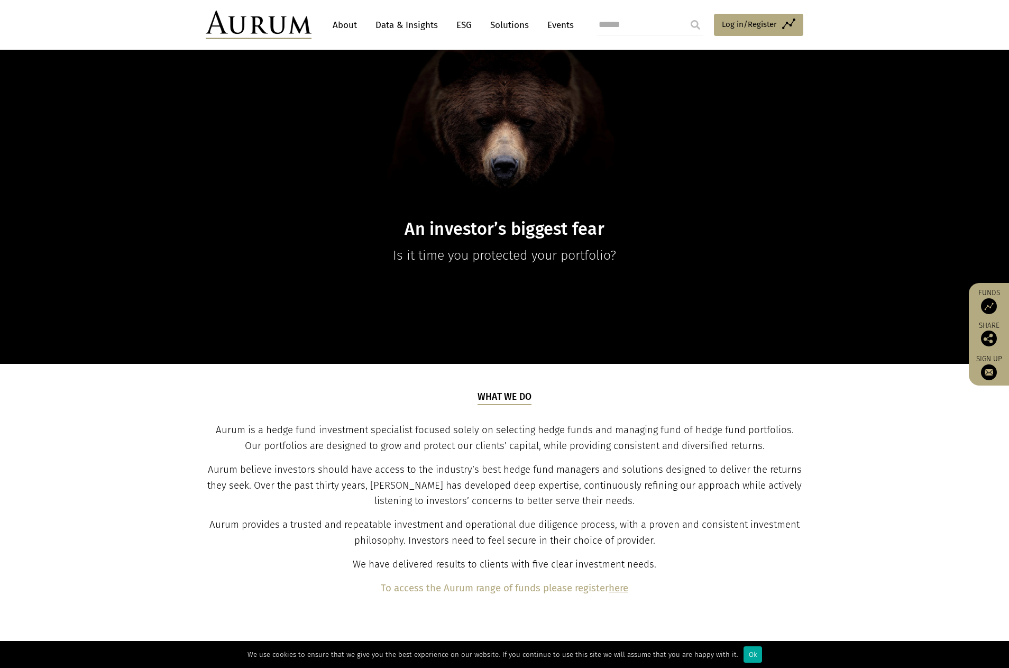
click at [628, 483] on span "Aurum believe investors should have access to the industry’s best hedge fund ma…" at bounding box center [504, 485] width 594 height 43
click at [420, 512] on div "What we do Aurum is a hedge fund investment specialist focused solely on select…" at bounding box center [504, 493] width 595 height 206
